Goal: Information Seeking & Learning: Learn about a topic

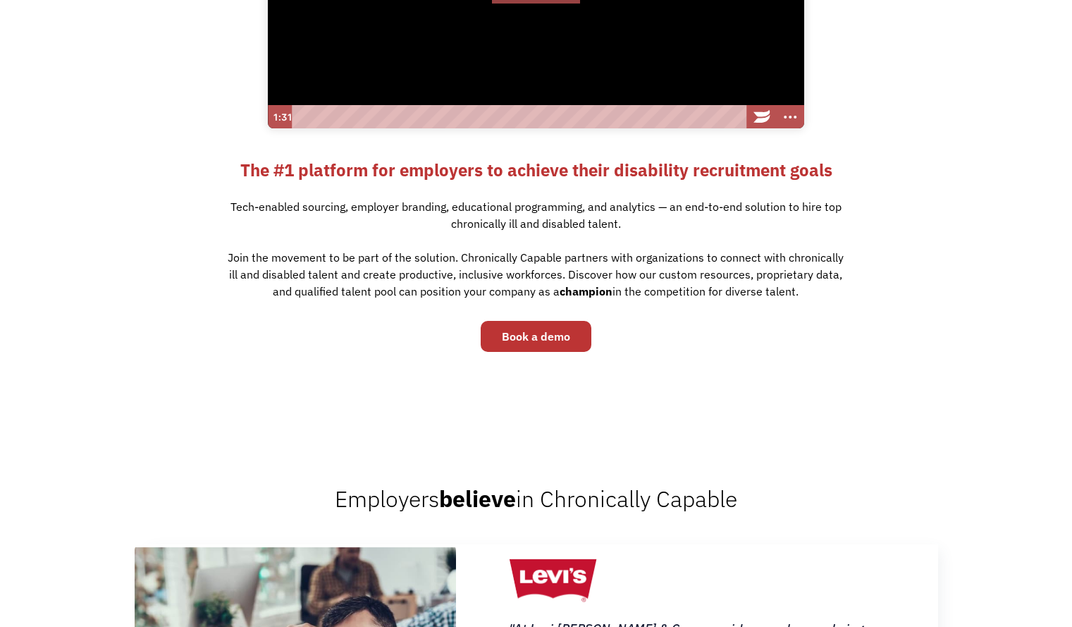
scroll to position [332, 0]
click at [147, 326] on div "Build an inclusive workforce Click for sound @keyframes VOLUME_SMALL_WAVE_FLASH…" at bounding box center [536, 78] width 1072 height 560
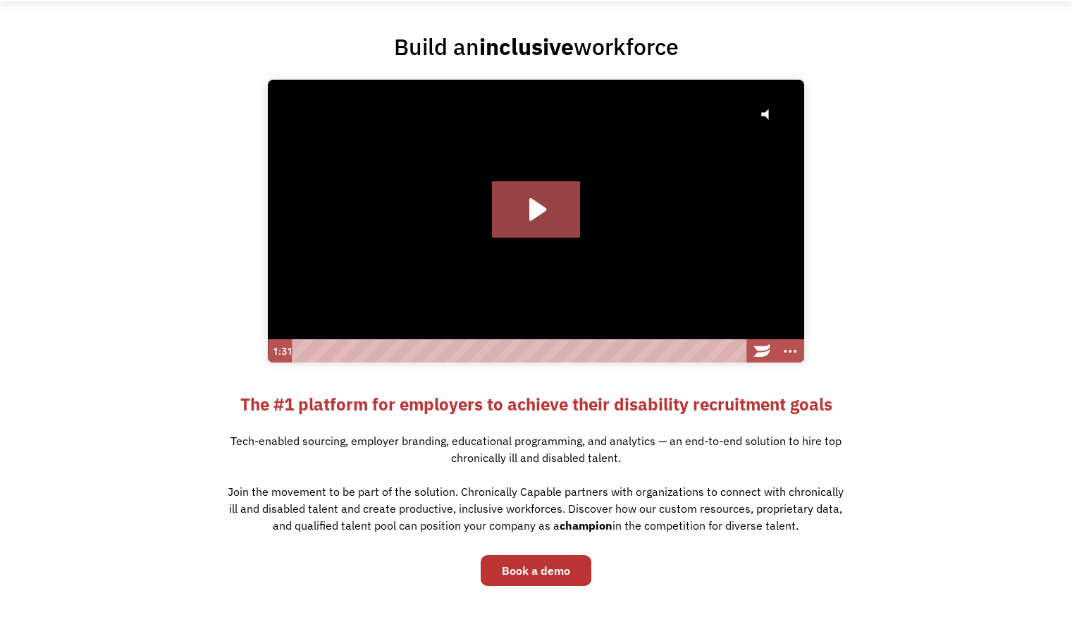
scroll to position [0, 0]
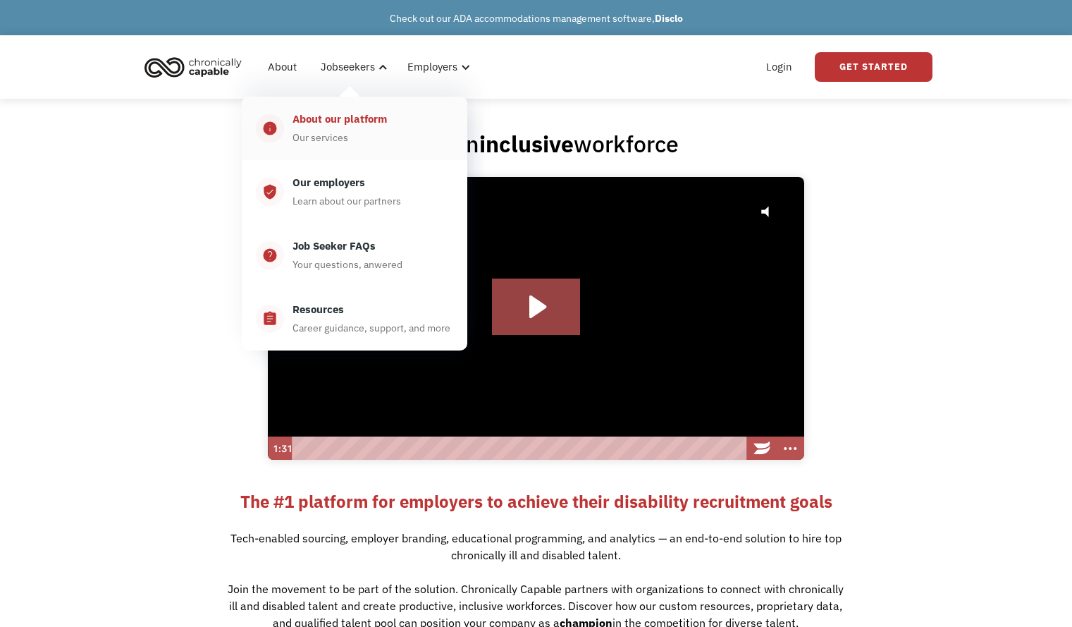
click at [333, 133] on div "Our services" at bounding box center [321, 137] width 56 height 17
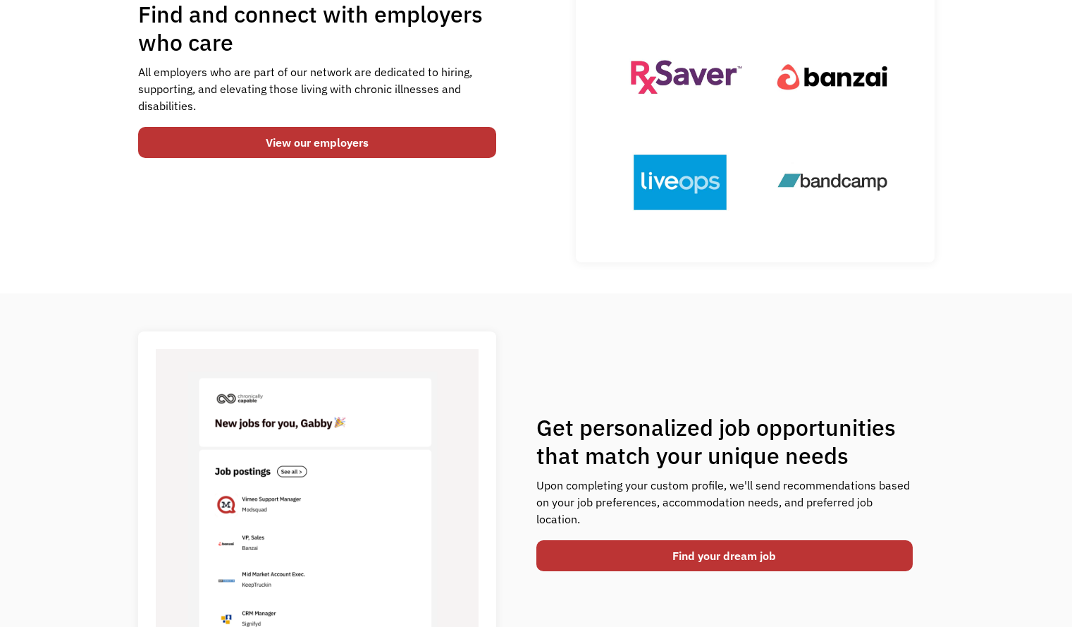
scroll to position [233, 0]
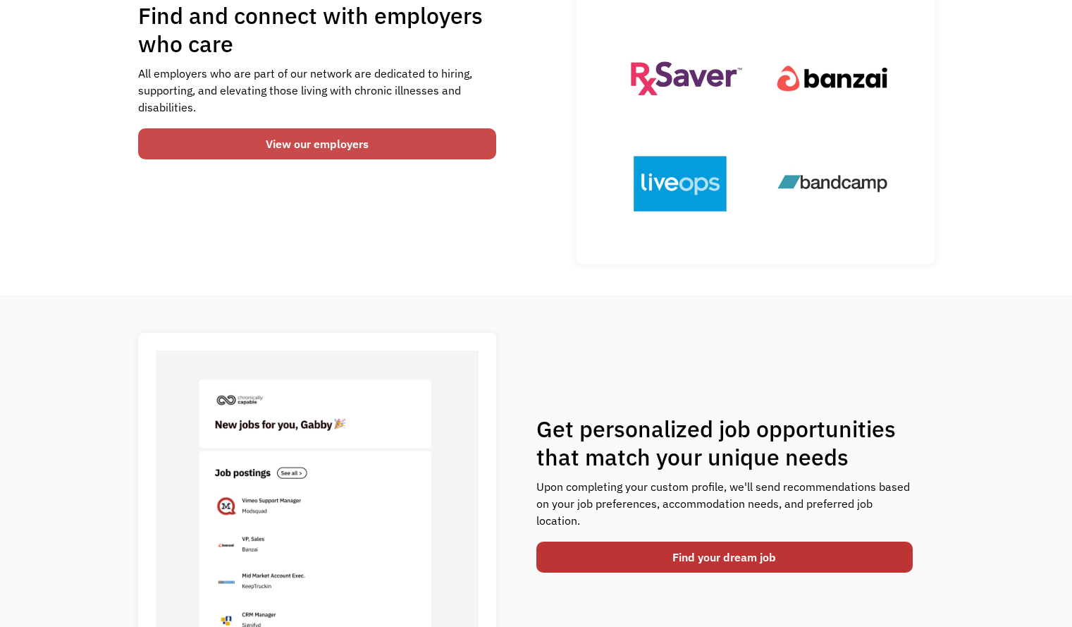
click at [231, 151] on link "View our employers" at bounding box center [317, 143] width 359 height 31
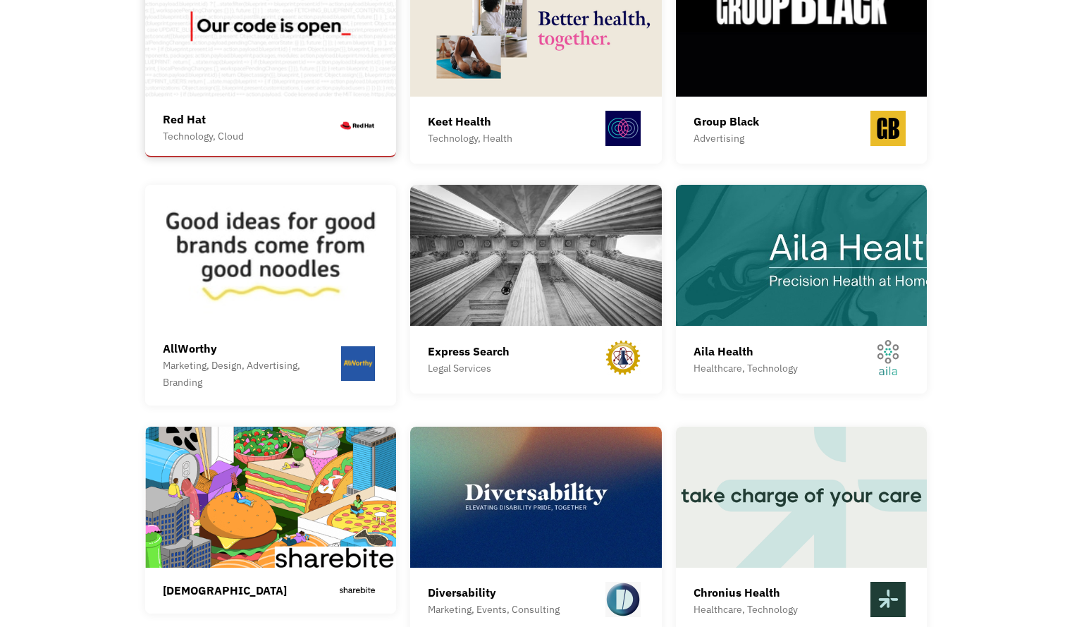
scroll to position [2997, 0]
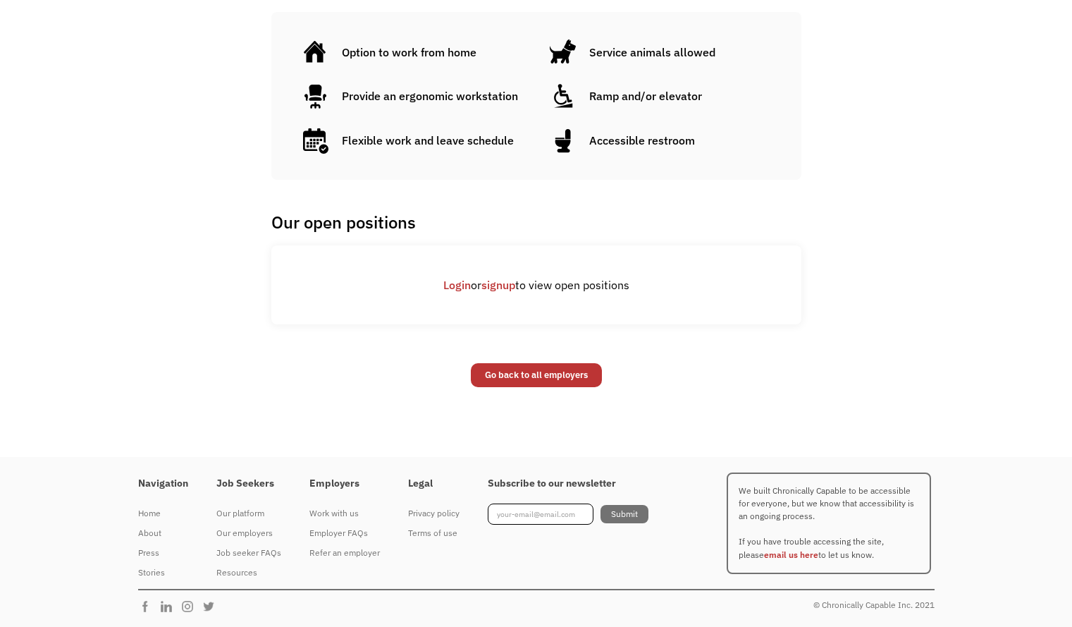
scroll to position [666, 0]
